Goal: Task Accomplishment & Management: Manage account settings

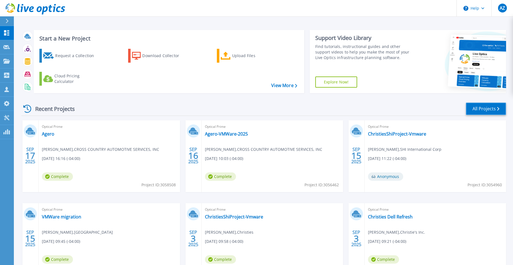
click at [481, 104] on link "All Projects" at bounding box center [486, 109] width 40 height 12
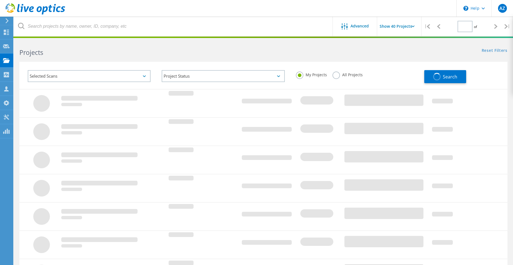
type input "1"
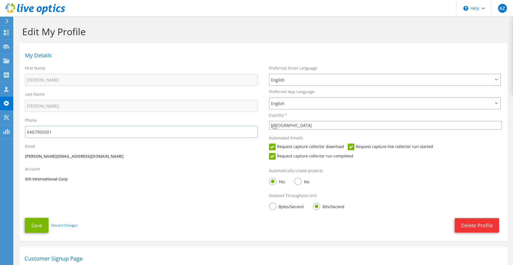
select select "224"
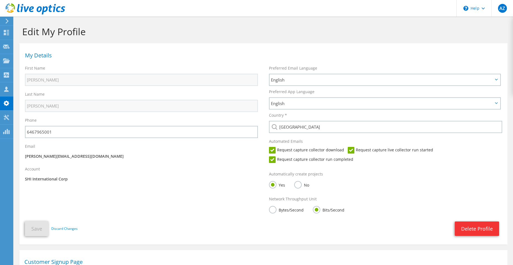
scroll to position [111, 0]
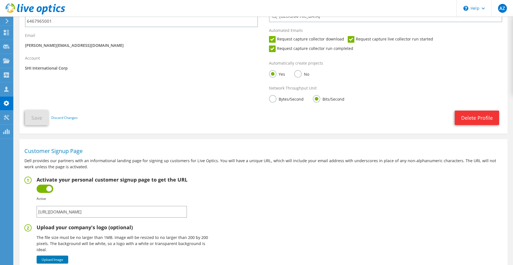
drag, startPoint x: 164, startPoint y: 214, endPoint x: 24, endPoint y: 213, distance: 140.2
click at [24, 213] on section "Customer Signup Page Dell provides our partners with an informational landing p…" at bounding box center [263, 242] width 488 height 201
